Goal: Find contact information: Find contact information

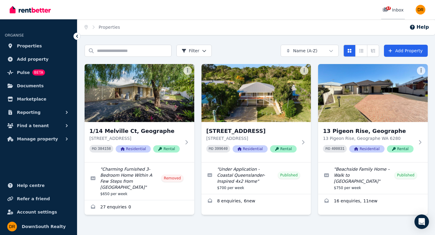
click at [392, 8] on div "17" at bounding box center [387, 10] width 10 height 6
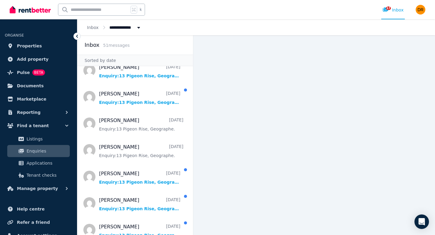
scroll to position [240, 0]
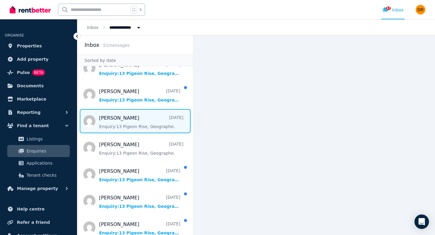
click at [132, 111] on span "Message list" at bounding box center [135, 121] width 116 height 24
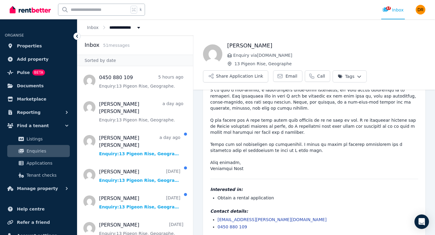
scroll to position [143, 0]
drag, startPoint x: 265, startPoint y: 44, endPoint x: 225, endPoint y: 43, distance: 39.9
click at [225, 43] on div "[PERSON_NAME] Enquiry via [DOMAIN_NAME] [STREET_ADDRESS], Geographe Share Appli…" at bounding box center [314, 61] width 242 height 41
copy h1 "[PERSON_NAME]"
drag, startPoint x: 252, startPoint y: 219, endPoint x: 218, endPoint y: 219, distance: 34.4
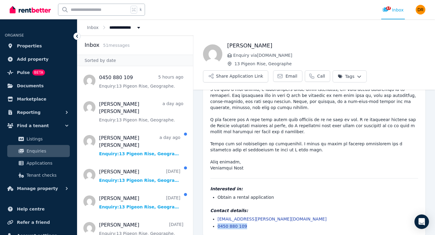
click at [218, 223] on li "0450 880 109" at bounding box center [317, 226] width 201 height 6
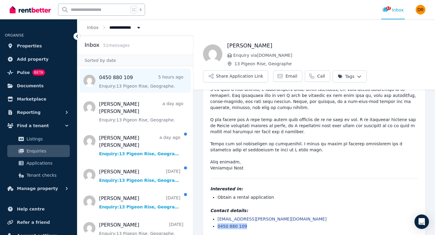
copy link "0450 880 109"
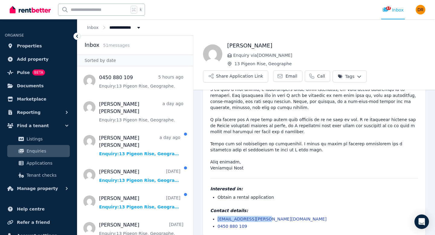
drag, startPoint x: 260, startPoint y: 211, endPoint x: 218, endPoint y: 210, distance: 42.6
click at [218, 216] on li "[EMAIL_ADDRESS][PERSON_NAME][DOMAIN_NAME]" at bounding box center [317, 219] width 201 height 6
copy link "[EMAIL_ADDRESS][PERSON_NAME][DOMAIN_NAME]"
